Goal: Find specific page/section: Find specific page/section

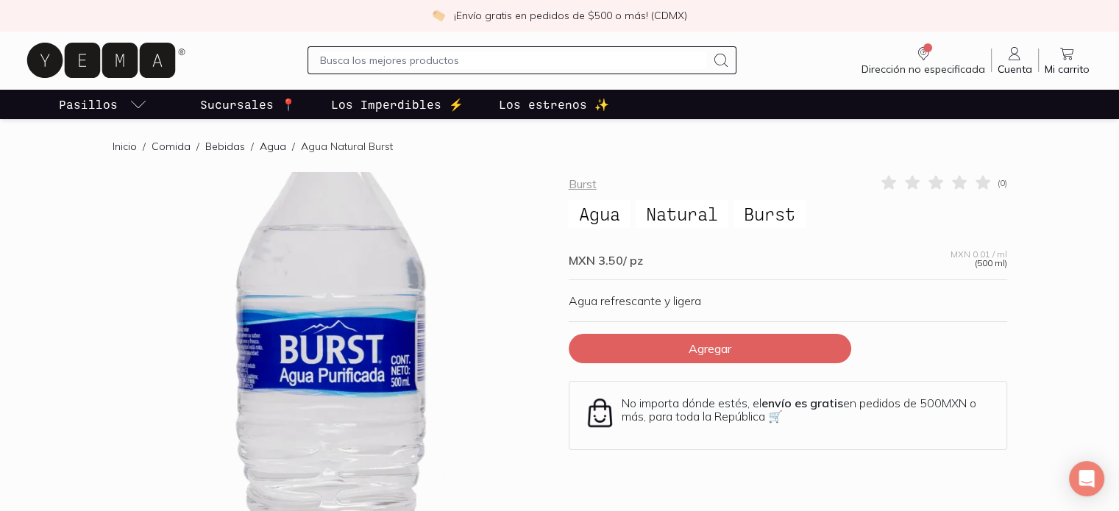
click at [264, 104] on p "Sucursales 📍" at bounding box center [248, 105] width 96 height 18
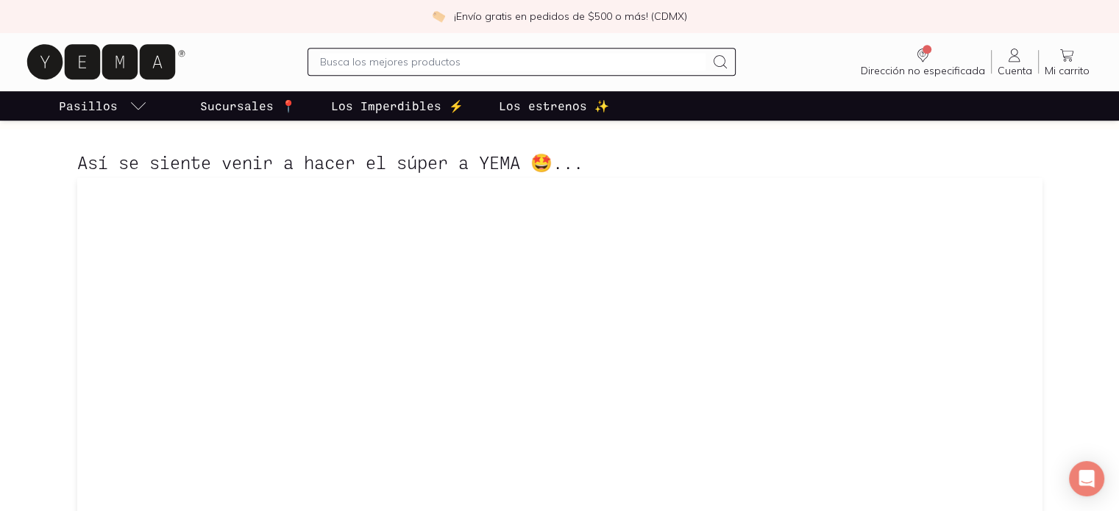
scroll to position [936, 0]
